Goal: Task Accomplishment & Management: Use online tool/utility

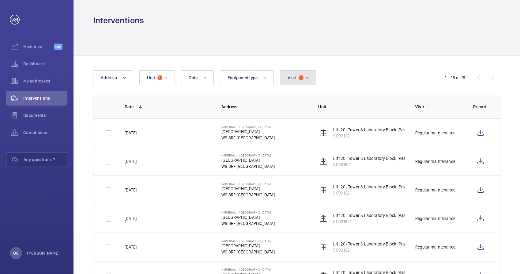
click at [306, 80] on mat-icon at bounding box center [307, 77] width 5 height 7
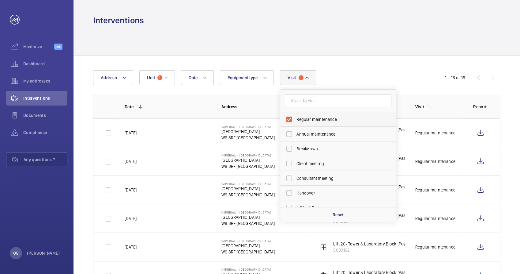
click at [302, 122] on label "Regular maintenance" at bounding box center [333, 119] width 107 height 15
click at [295, 122] on input "Regular maintenance" at bounding box center [289, 119] width 12 height 12
checkbox input "false"
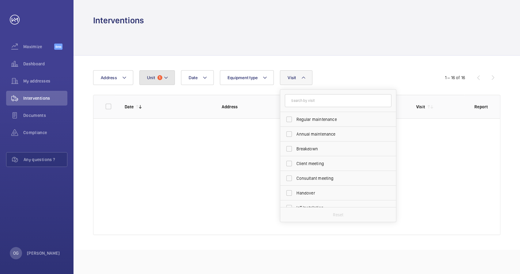
click at [164, 78] on mat-icon at bounding box center [166, 77] width 5 height 7
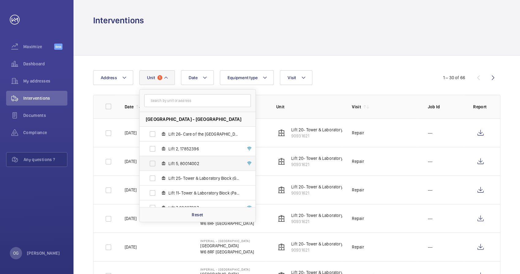
scroll to position [67, 0]
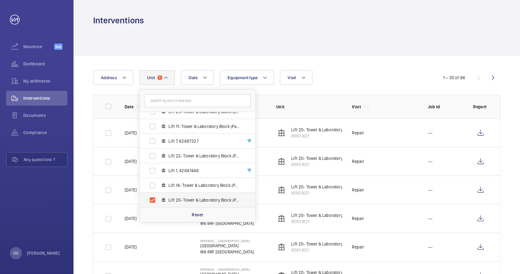
click at [174, 195] on label "Lift 20- Tower & Laboratory Block (Passenger), 90931621" at bounding box center [193, 199] width 106 height 15
click at [159, 195] on input "Lift 20- Tower & Laboratory Block (Passenger), 90931621" at bounding box center [153, 200] width 12 height 12
checkbox input "false"
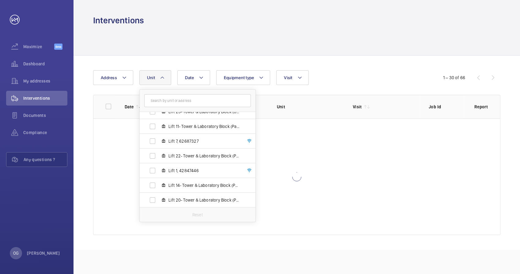
click at [327, 74] on div "Date Address Unit [GEOGRAPHIC_DATA] - [GEOGRAPHIC_DATA] Lift 26- Care of the [G…" at bounding box center [260, 77] width 334 height 15
